Goal: Task Accomplishment & Management: Use online tool/utility

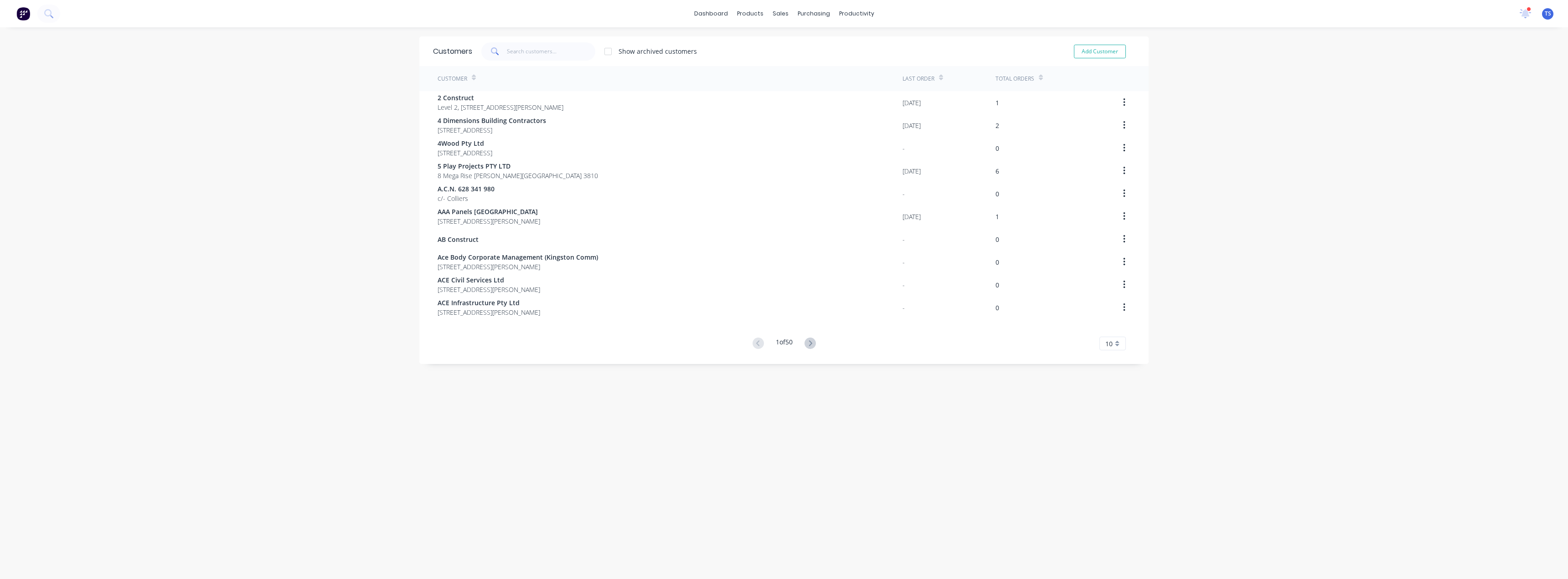
click at [13, 103] on div "dashboard products sales purchasing productivity dashboard products Product Cat…" at bounding box center [784, 289] width 1568 height 579
click at [796, 63] on div "Customers" at bounding box center [808, 62] width 32 height 8
click at [564, 53] on input "text" at bounding box center [551, 51] width 89 height 18
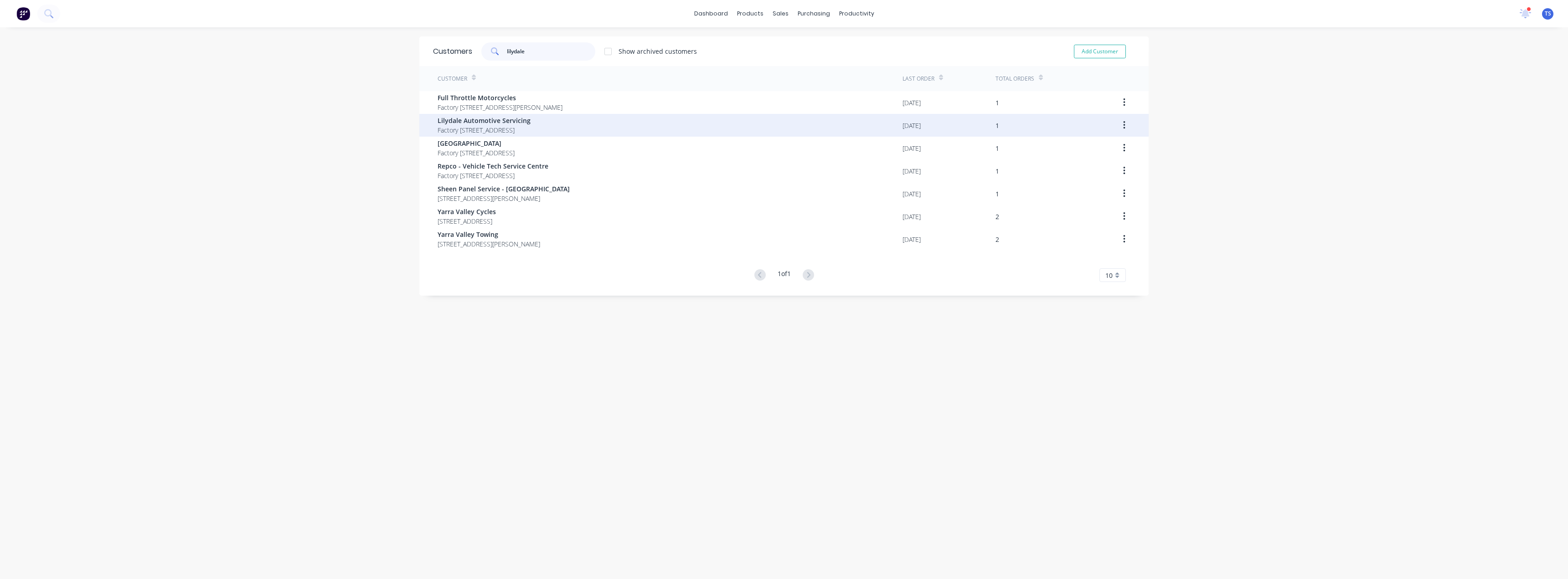
type input "lilydale"
click at [461, 125] on span "Lilydale Automotive Servicing" at bounding box center [484, 121] width 93 height 10
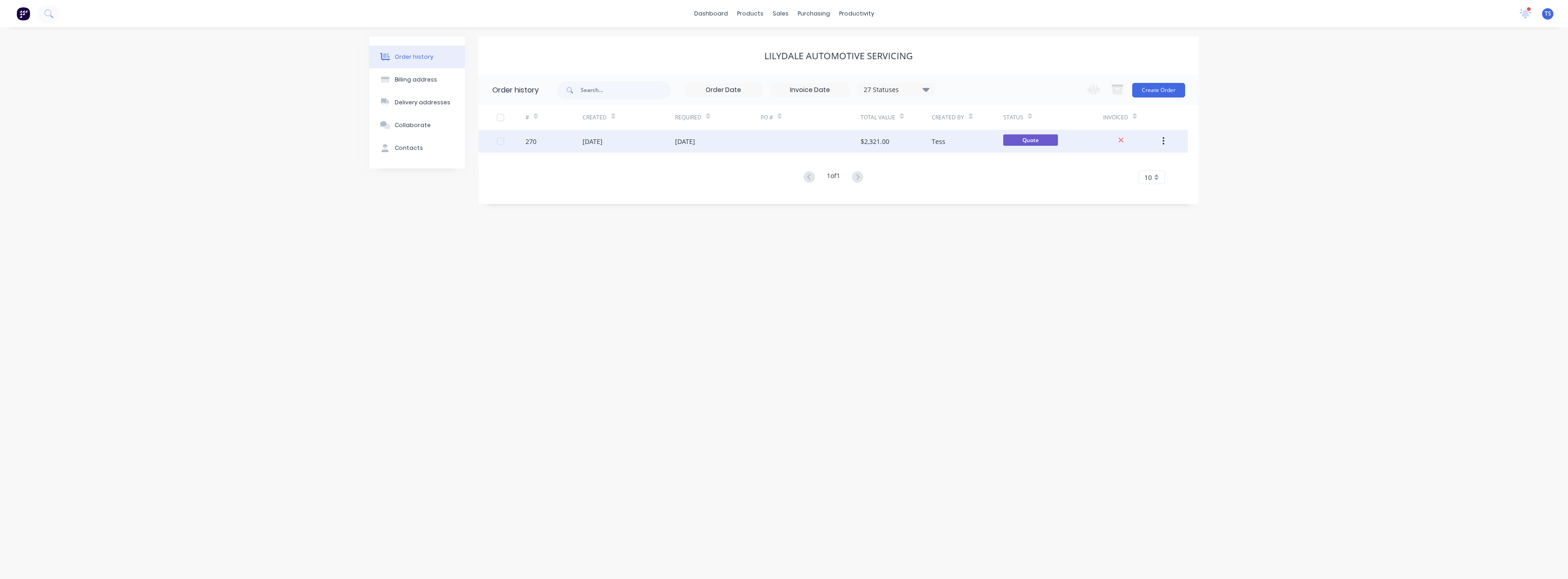
click at [681, 140] on div "[DATE]" at bounding box center [685, 141] width 20 height 10
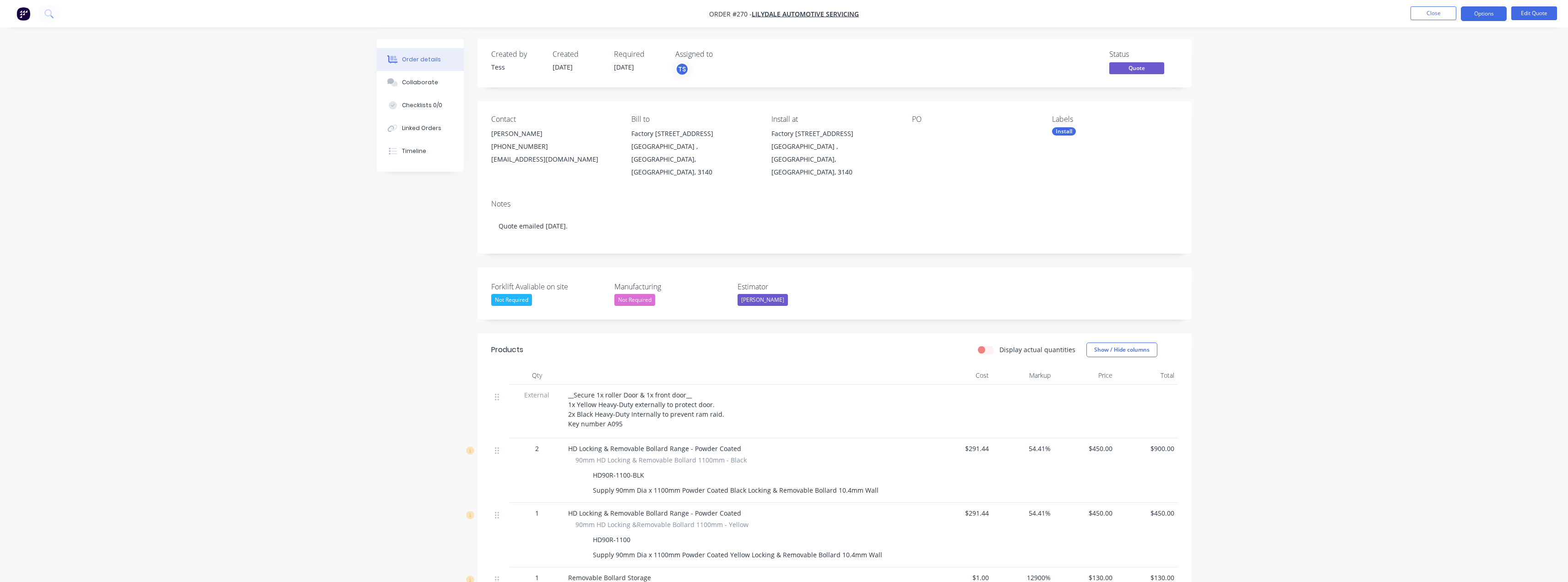
click at [297, 289] on div "Order details Collaborate Checklists 0/0 Linked Orders Timeline Order details C…" at bounding box center [784, 530] width 1568 height 1060
click at [1486, 17] on button "Options" at bounding box center [1484, 14] width 46 height 15
click at [1450, 111] on div "Convert to Order" at bounding box center [1456, 110] width 84 height 13
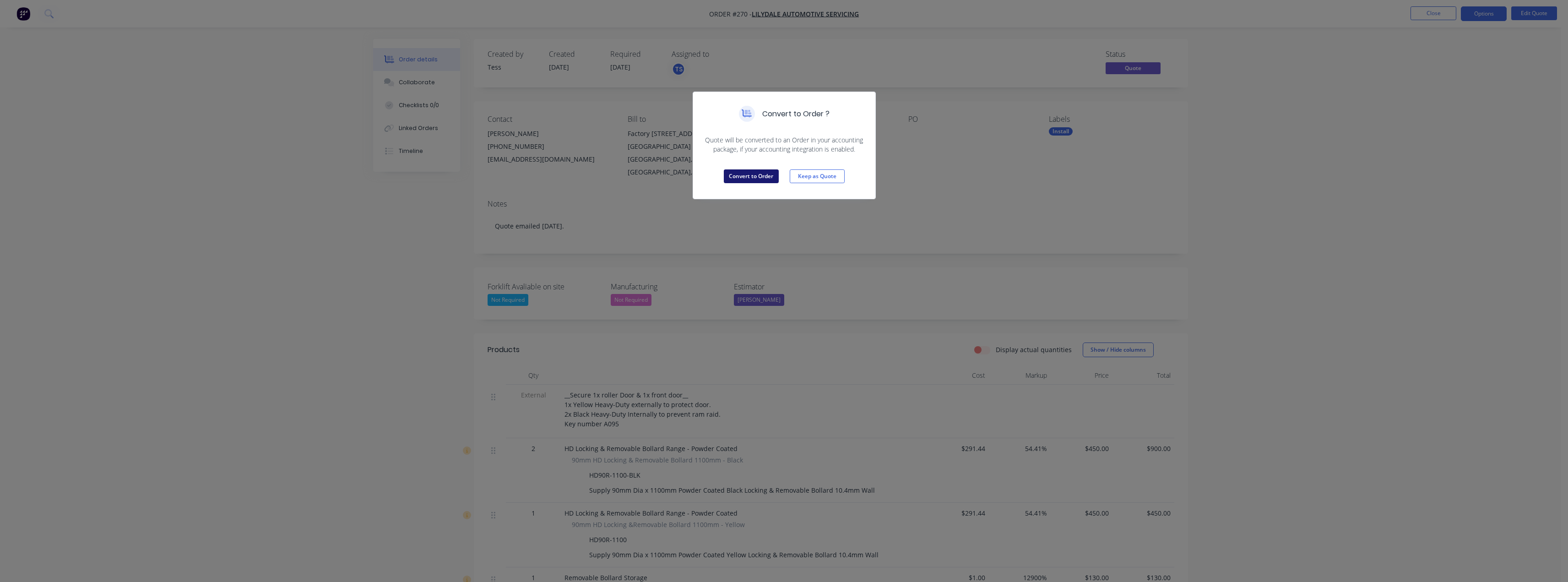
click at [737, 177] on button "Convert to Order" at bounding box center [751, 176] width 55 height 14
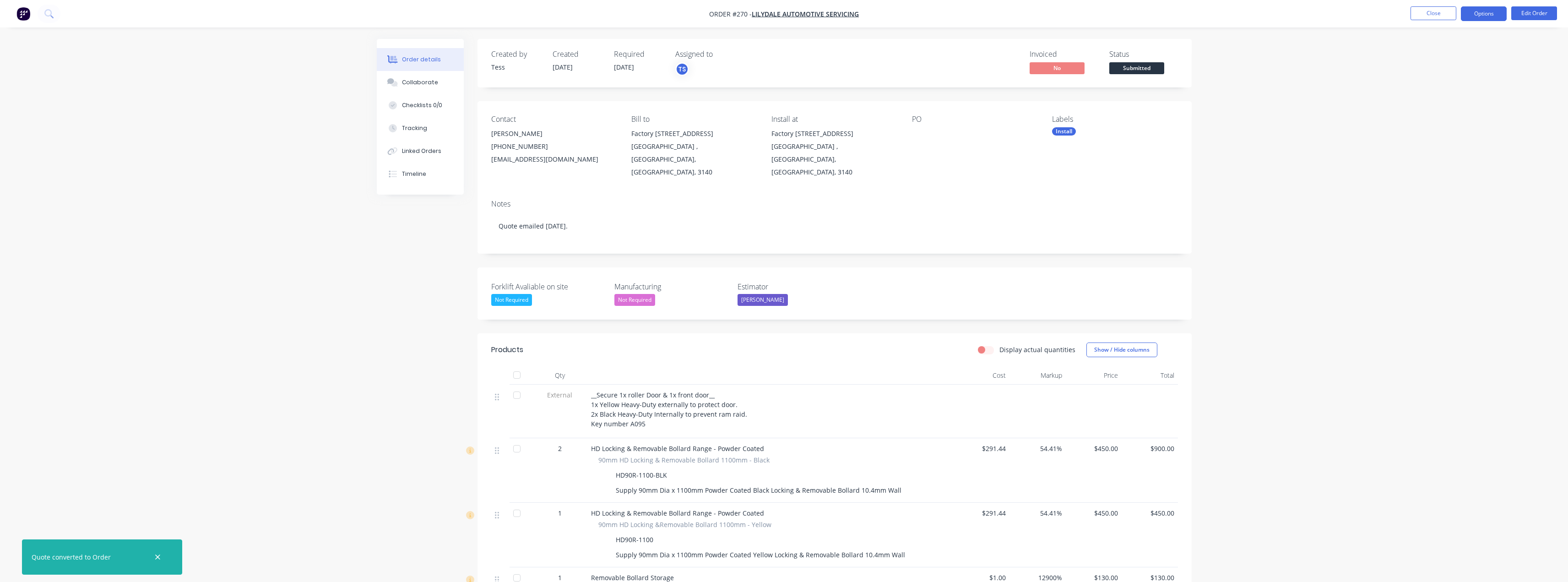
click at [1483, 16] on button "Options" at bounding box center [1484, 14] width 46 height 15
click at [1441, 129] on div "Delivery Docket" at bounding box center [1456, 129] width 84 height 13
click at [1450, 91] on div "Without pricing" at bounding box center [1456, 92] width 84 height 13
click at [1425, 12] on button "Close" at bounding box center [1433, 13] width 46 height 14
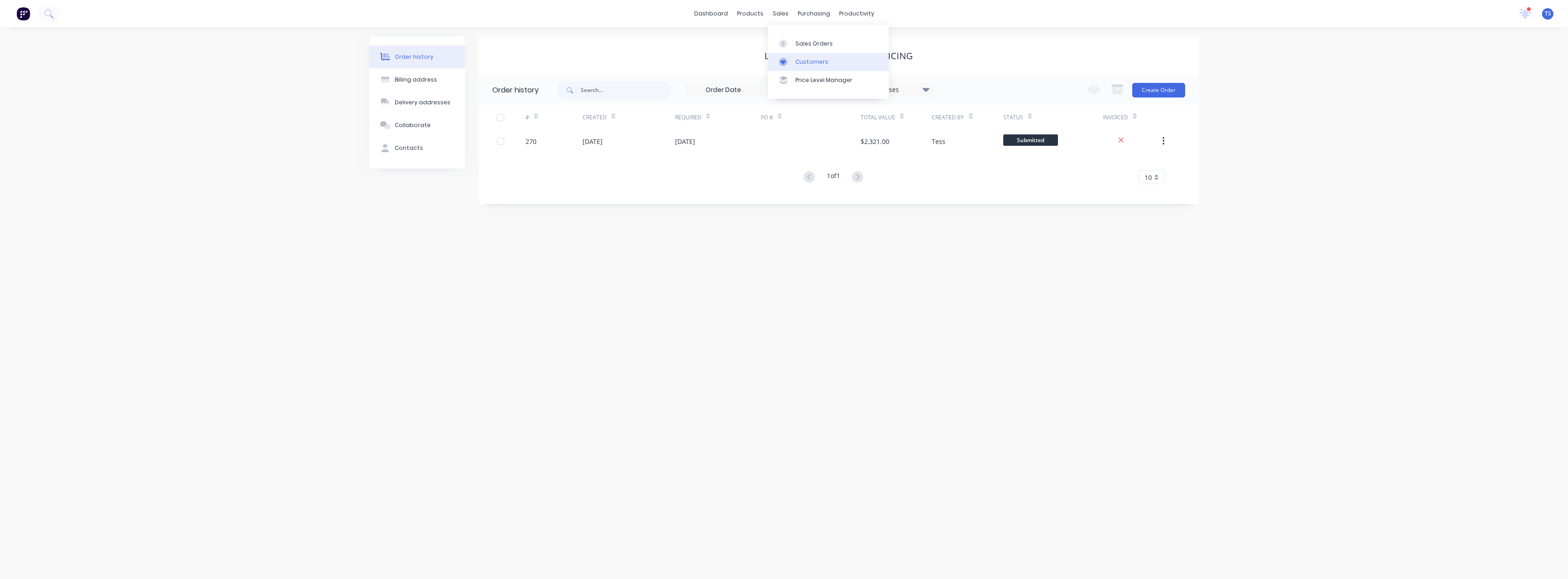
click at [786, 57] on link "Customers" at bounding box center [828, 62] width 121 height 18
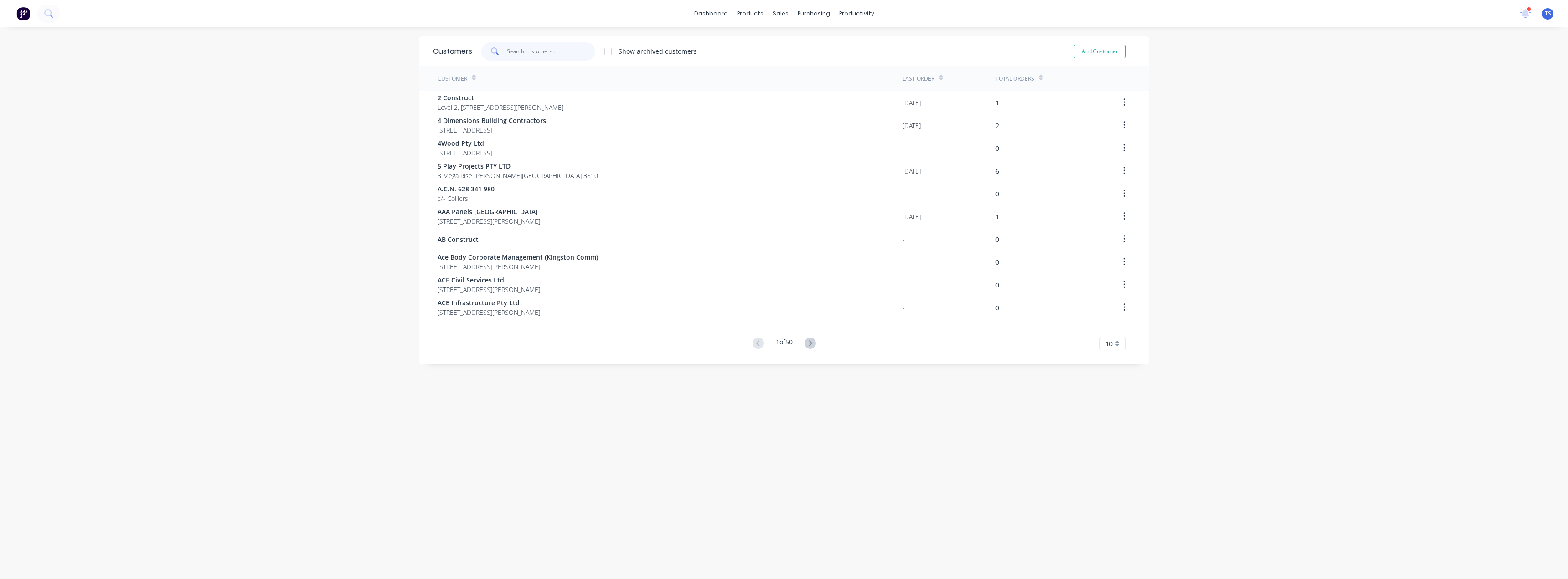
click at [525, 50] on input "text" at bounding box center [551, 51] width 89 height 18
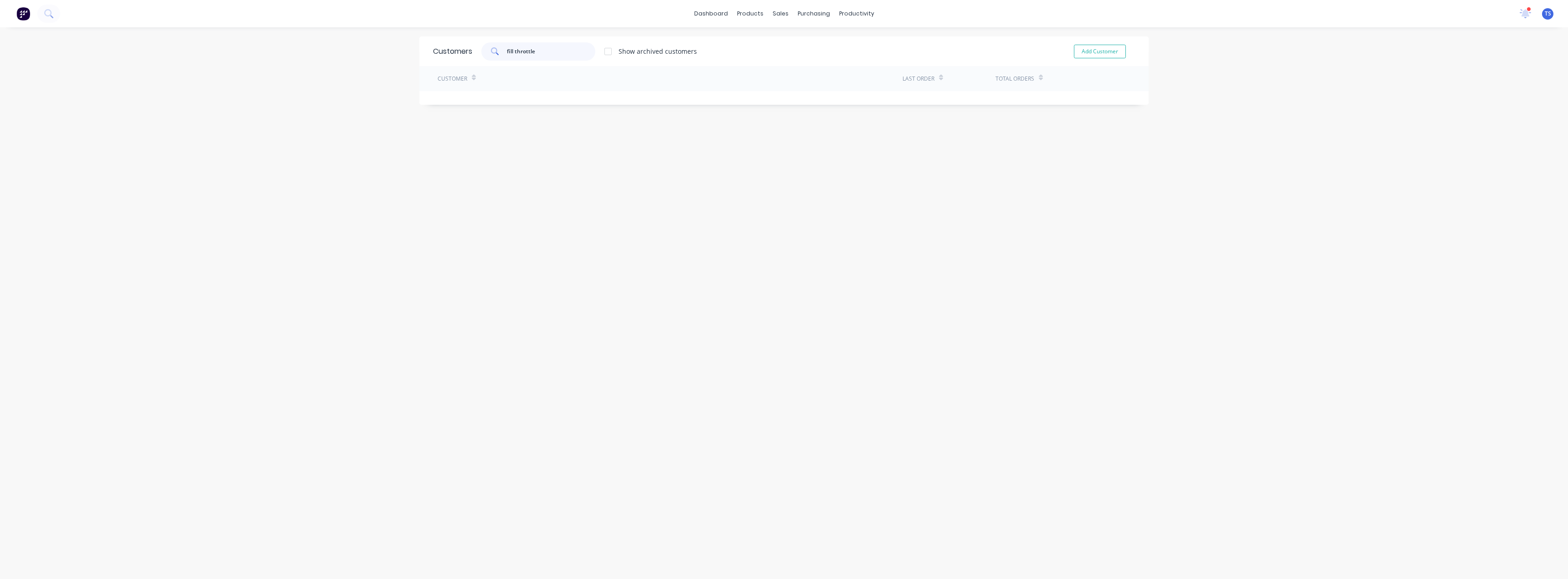
drag, startPoint x: 546, startPoint y: 50, endPoint x: 470, endPoint y: 45, distance: 76.2
click at [472, 45] on div "fill throttle Show archived customers" at bounding box center [584, 51] width 225 height 18
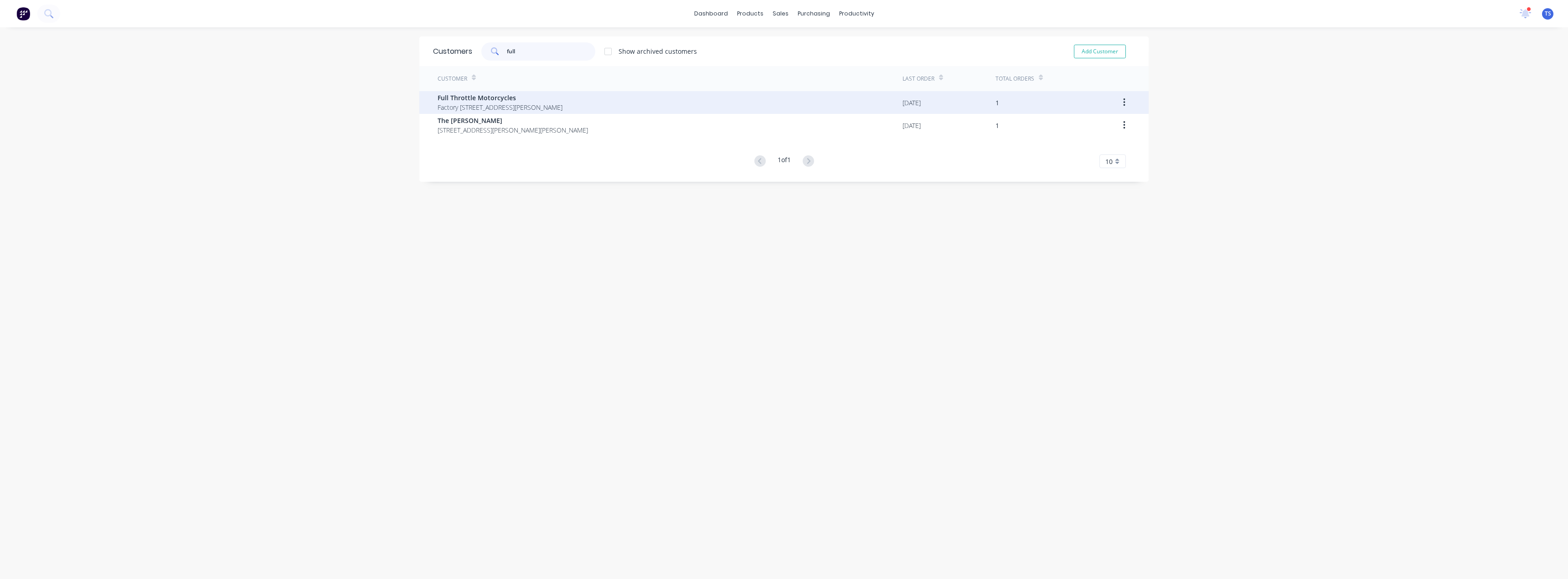
type input "full"
click at [481, 106] on span "Factory [STREET_ADDRESS][PERSON_NAME]" at bounding box center [500, 107] width 125 height 10
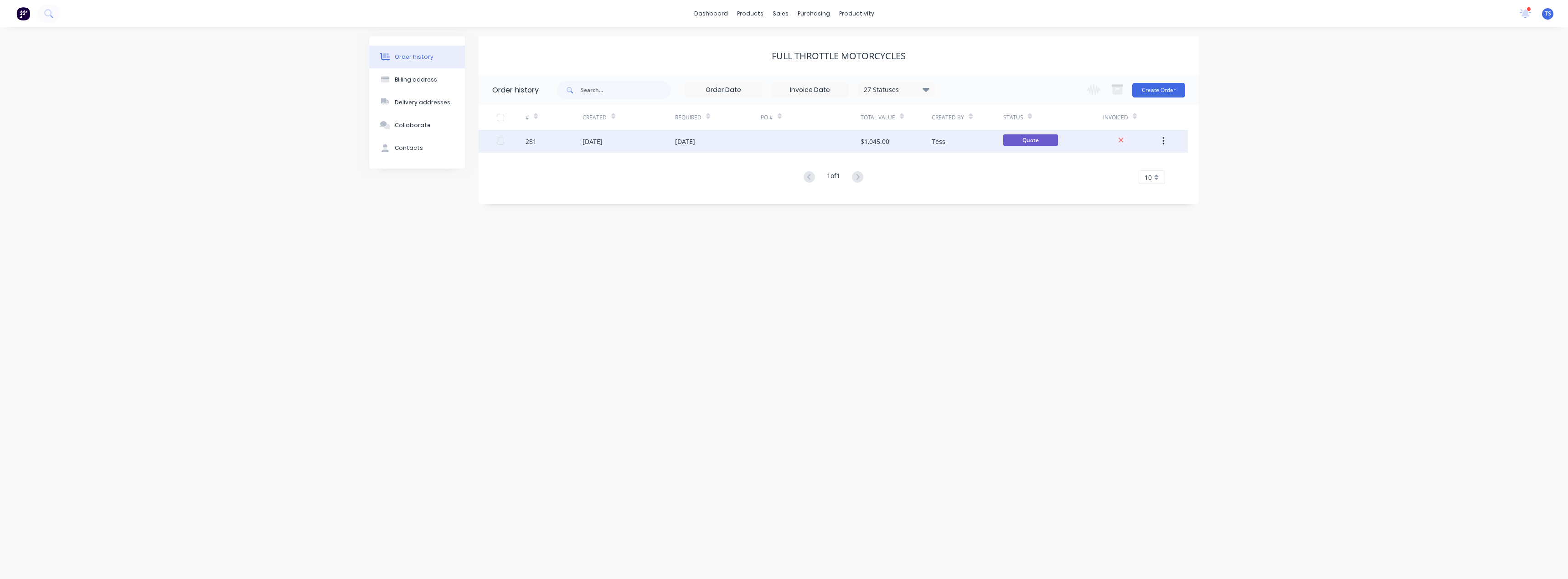
click at [696, 147] on div "[DATE]" at bounding box center [718, 141] width 86 height 23
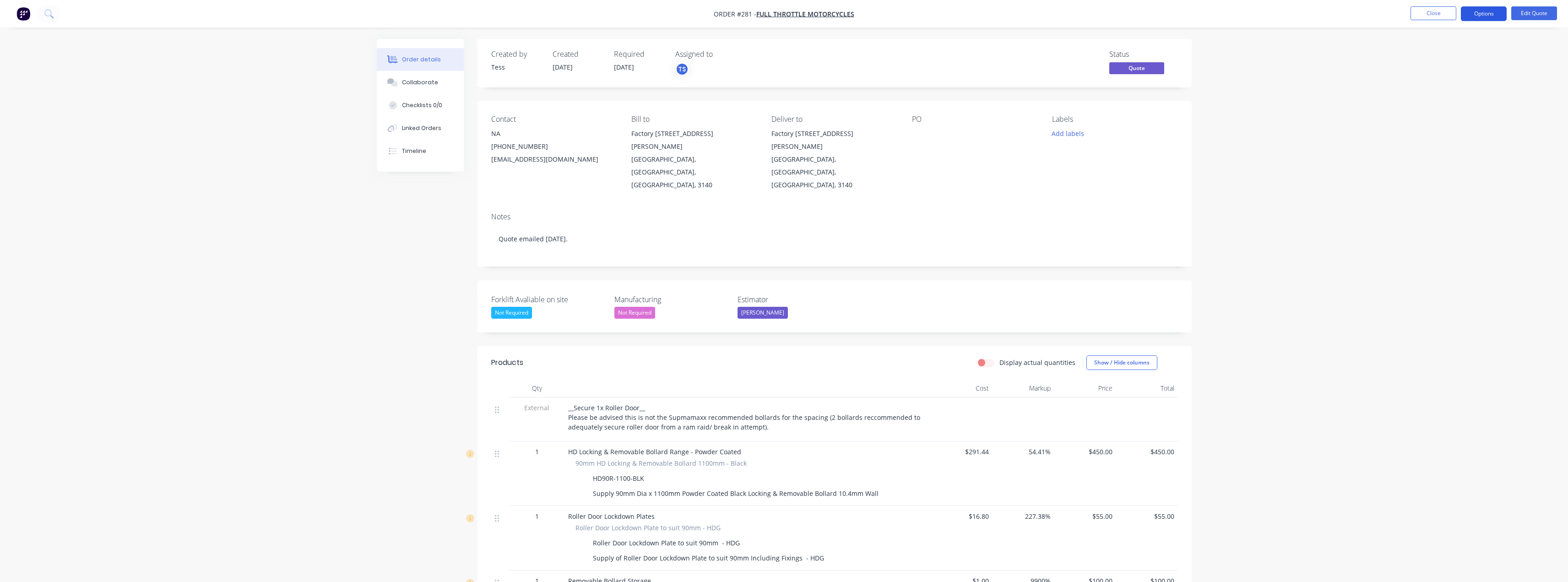
click at [1485, 12] on button "Options" at bounding box center [1484, 14] width 46 height 15
click at [1433, 106] on div "Convert to Order" at bounding box center [1456, 110] width 84 height 13
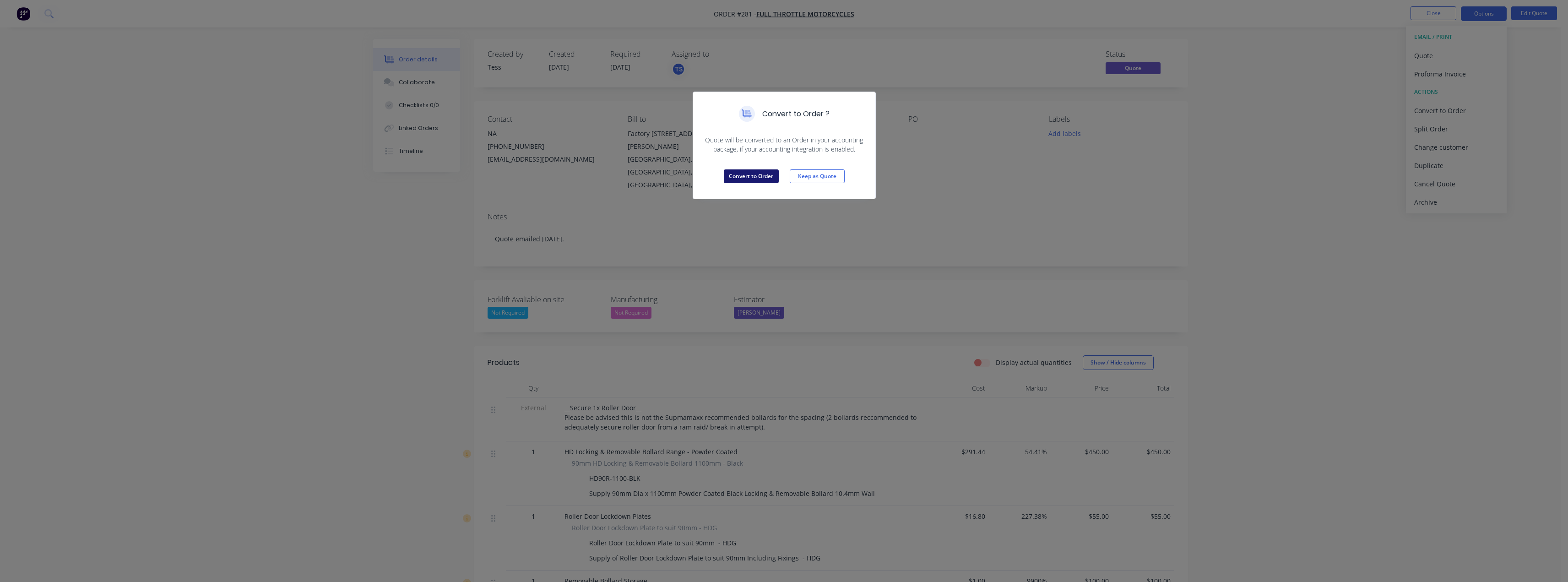
click at [742, 175] on button "Convert to Order" at bounding box center [751, 176] width 55 height 14
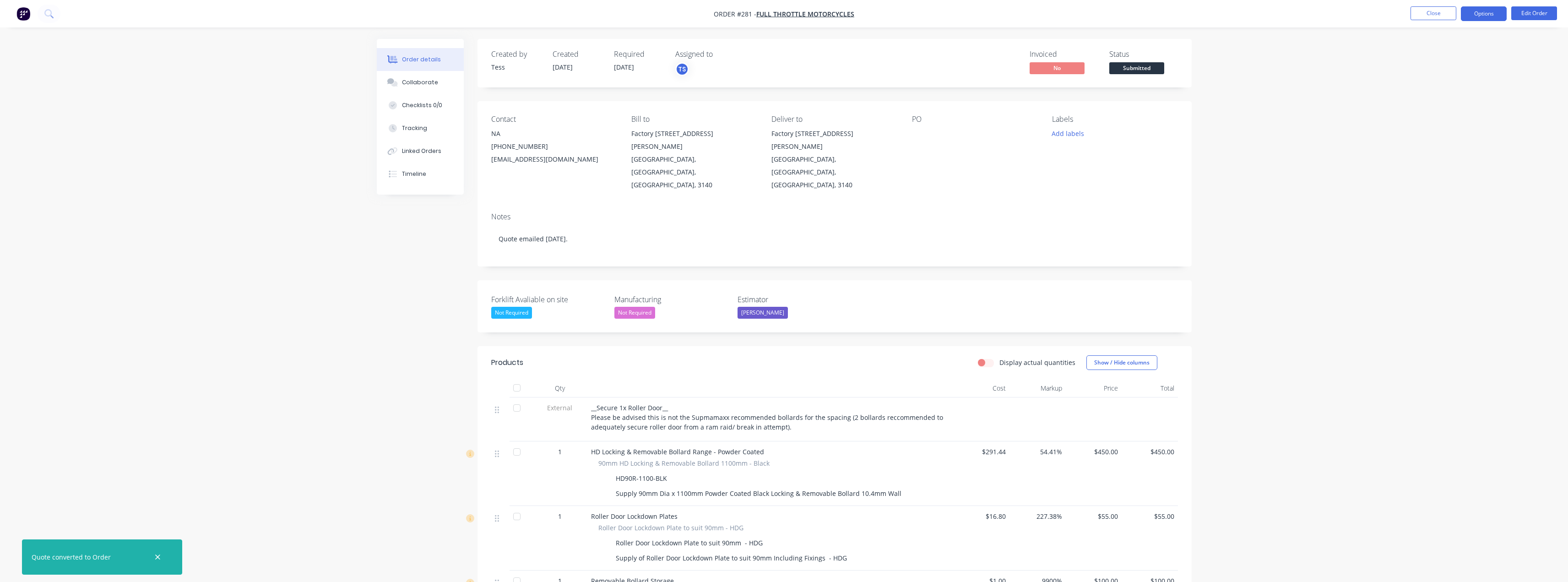
click at [1499, 9] on button "Options" at bounding box center [1484, 14] width 46 height 15
click at [1442, 127] on div "Delivery Docket" at bounding box center [1456, 129] width 84 height 13
click at [1440, 88] on div "Without pricing" at bounding box center [1456, 92] width 84 height 13
click at [1445, 8] on button "Close" at bounding box center [1433, 13] width 46 height 14
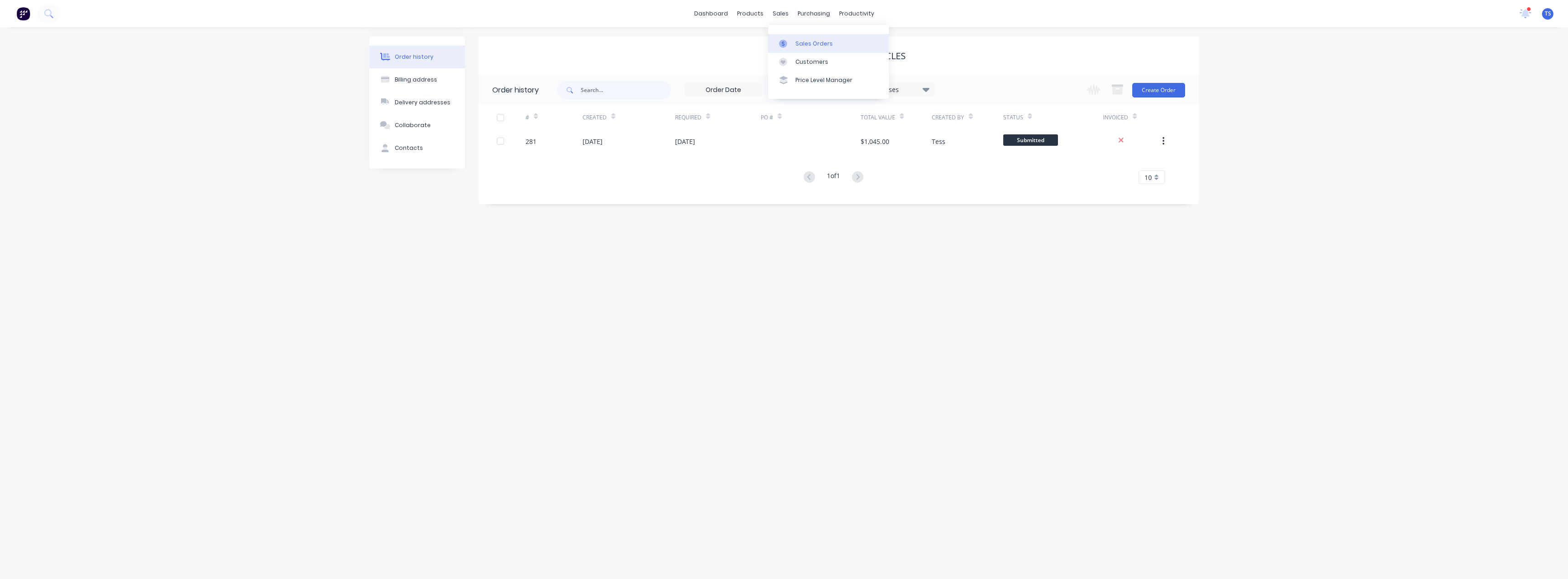
click at [791, 39] on link "Sales Orders" at bounding box center [828, 43] width 121 height 18
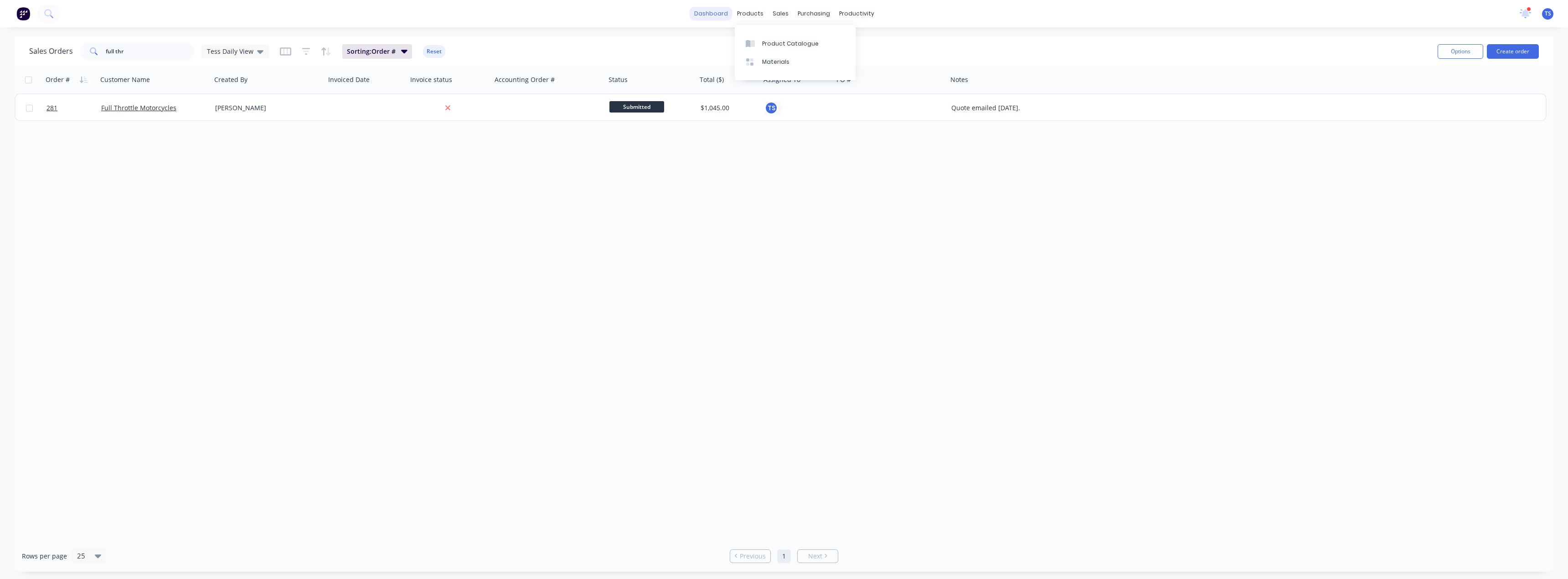
click at [724, 12] on link "dashboard" at bounding box center [711, 13] width 43 height 14
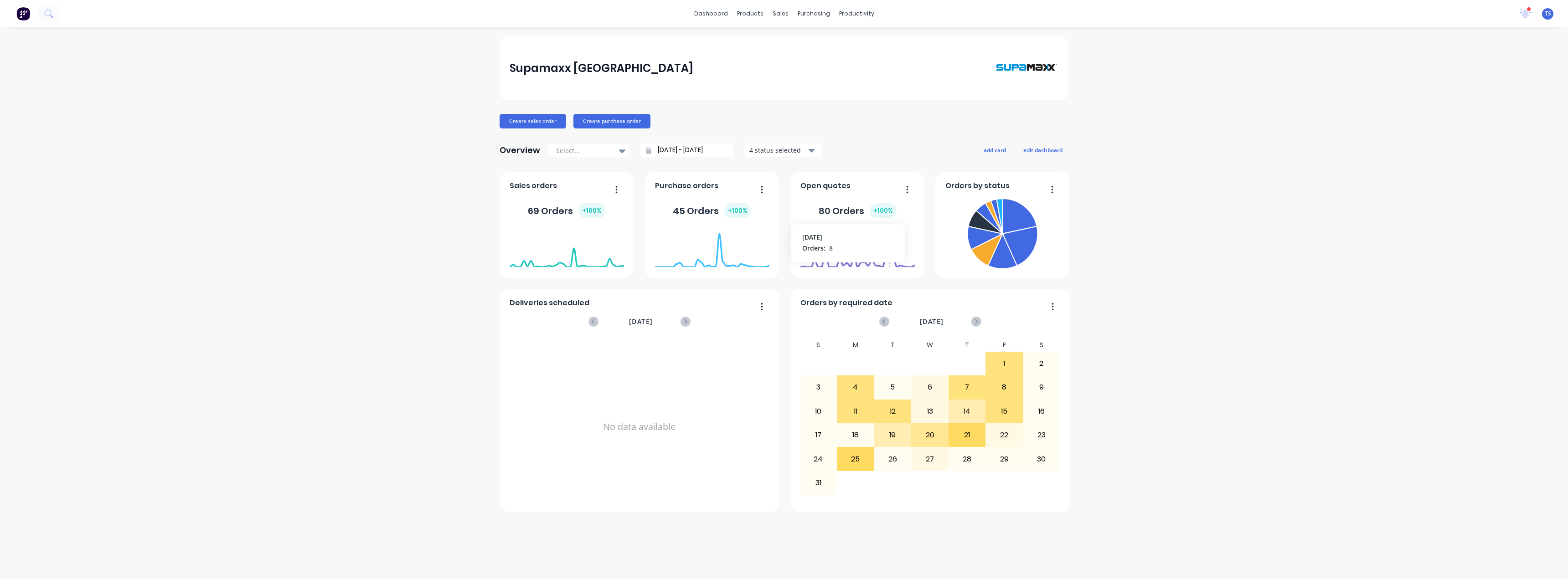
click at [891, 261] on foreignobject at bounding box center [857, 248] width 114 height 39
click at [1168, 188] on div "Supamaxx [GEOGRAPHIC_DATA] Create sales order Create purchase order Overview Se…" at bounding box center [784, 303] width 1568 height 534
